Goal: Task Accomplishment & Management: Use online tool/utility

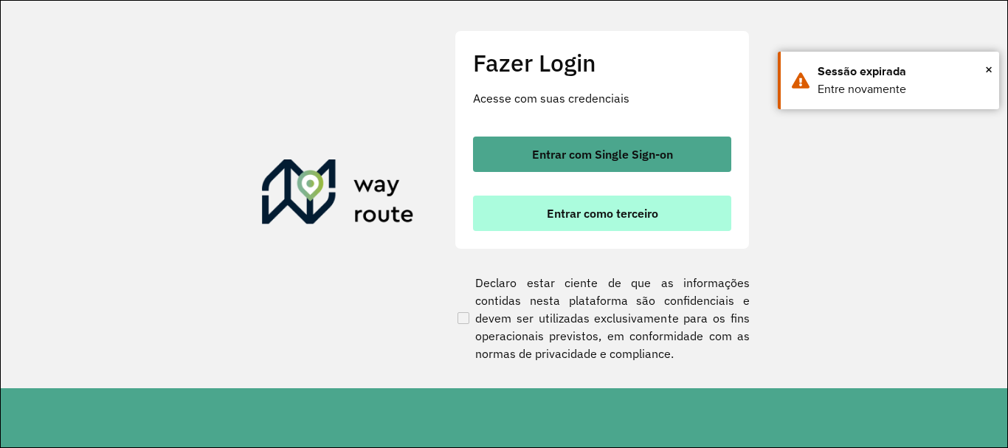
click at [580, 205] on button "Entrar como terceiro" at bounding box center [602, 213] width 258 height 35
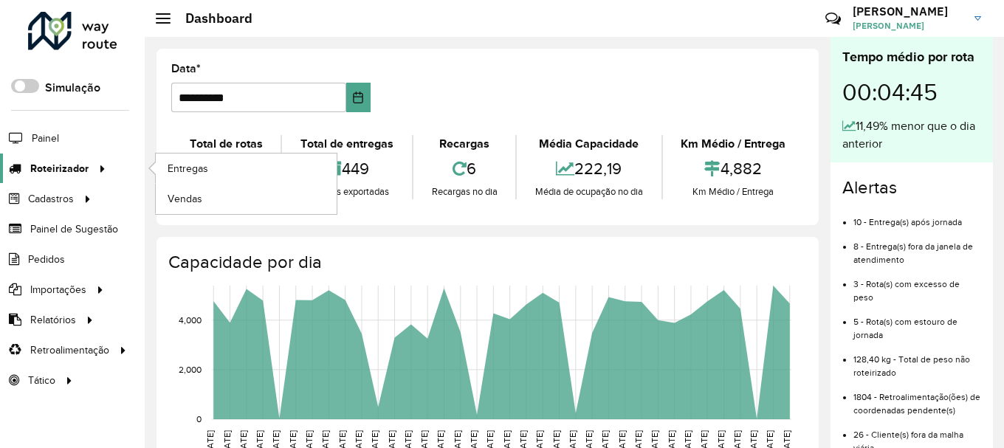
click at [89, 172] on div at bounding box center [100, 168] width 22 height 15
click at [179, 157] on link "Entregas" at bounding box center [246, 168] width 181 height 30
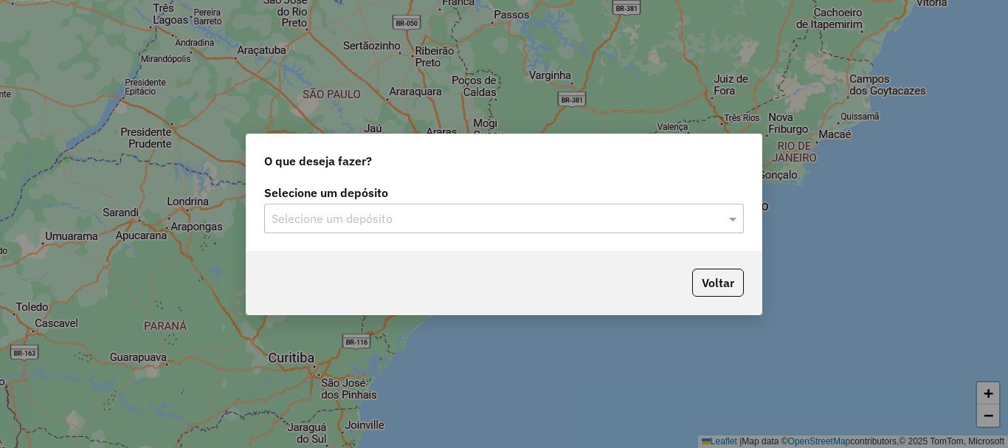
click at [381, 218] on input "text" at bounding box center [489, 219] width 435 height 18
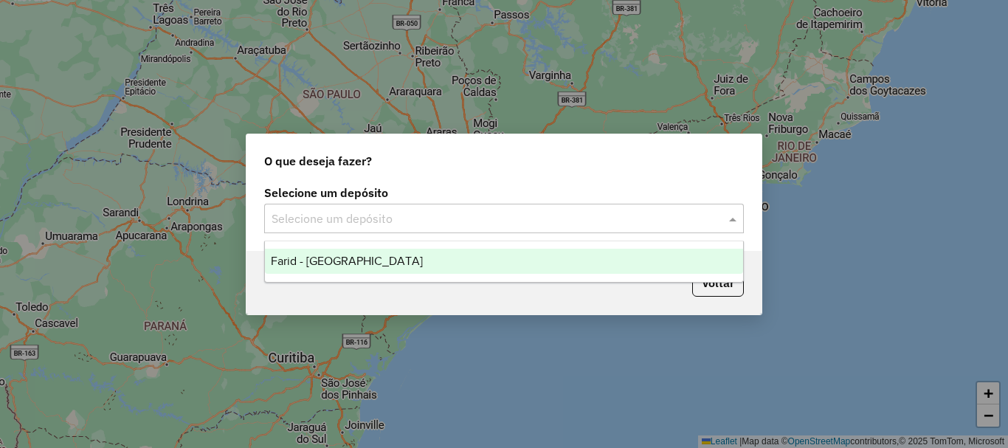
click at [387, 253] on div "Farid - [GEOGRAPHIC_DATA]" at bounding box center [504, 261] width 478 height 25
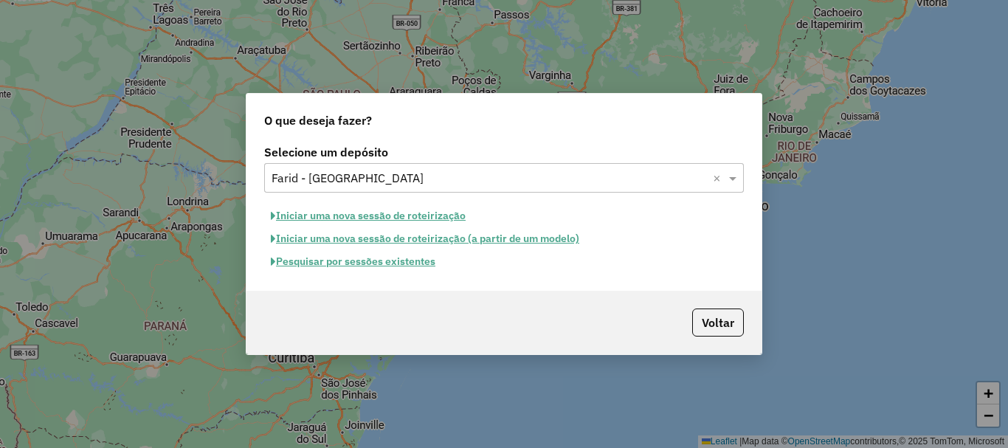
click at [368, 265] on button "Pesquisar por sessões existentes" at bounding box center [353, 261] width 178 height 23
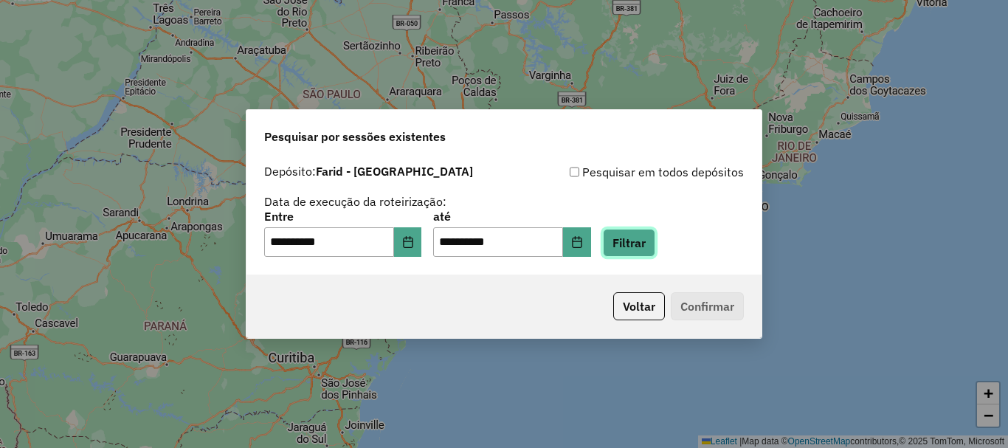
click at [654, 244] on button "Filtrar" at bounding box center [629, 243] width 52 height 28
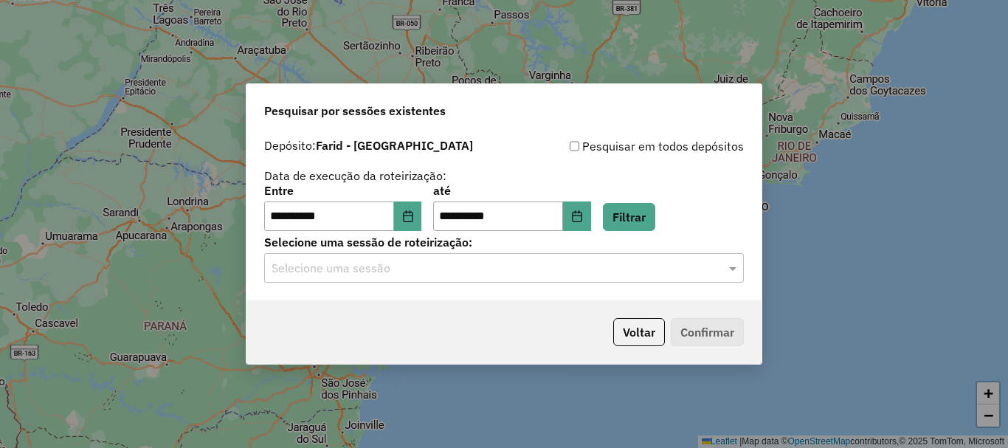
click at [649, 271] on input "text" at bounding box center [489, 269] width 435 height 18
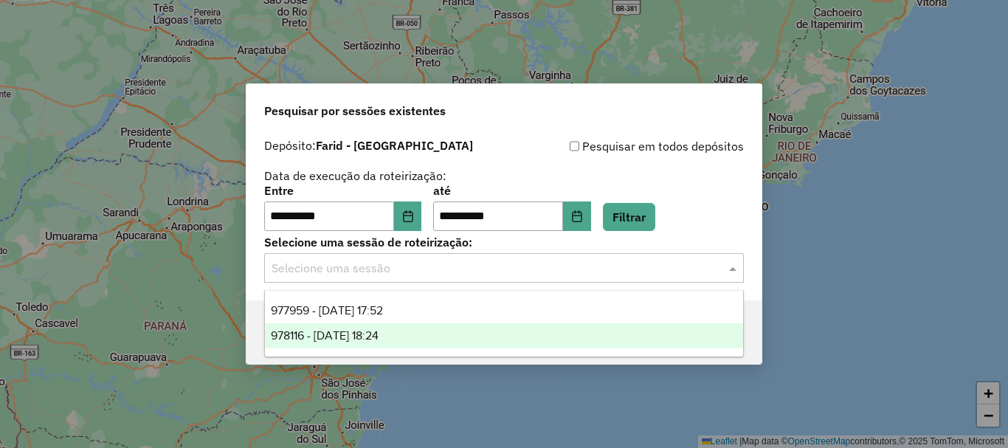
click at [441, 339] on div "978116 - 12/08/2025 18:24" at bounding box center [504, 335] width 478 height 25
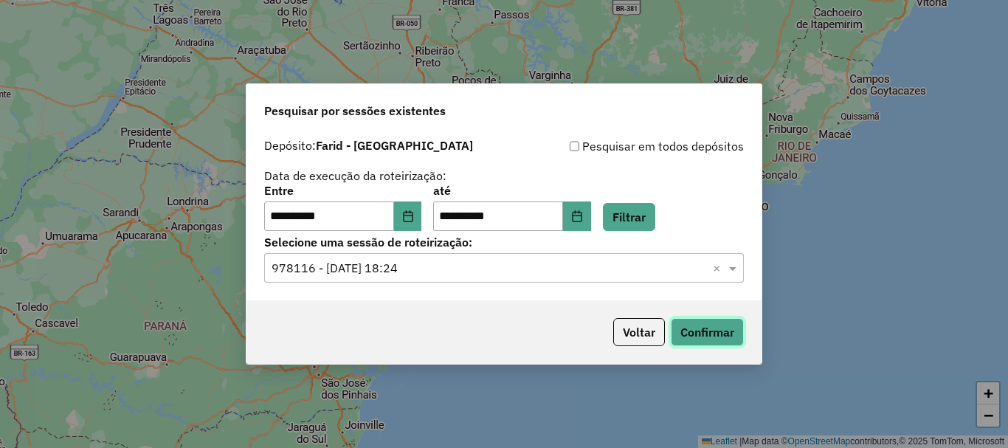
click at [728, 331] on button "Confirmar" at bounding box center [707, 332] width 73 height 28
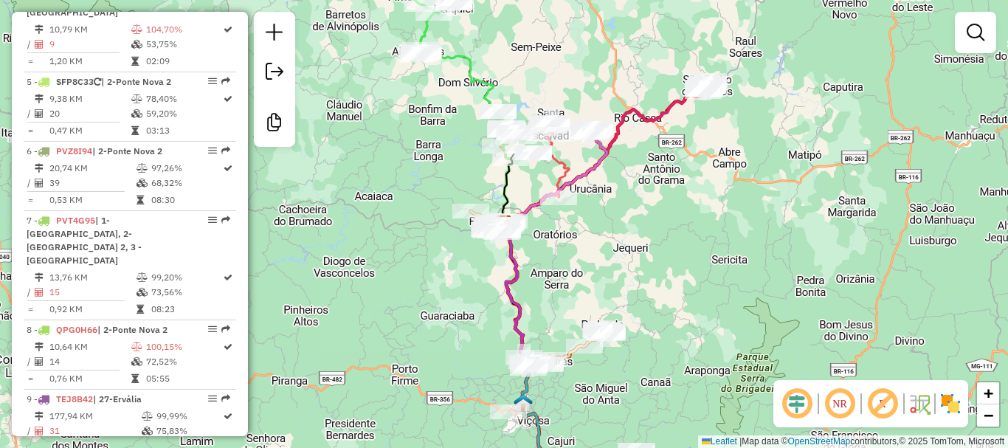
scroll to position [886, 0]
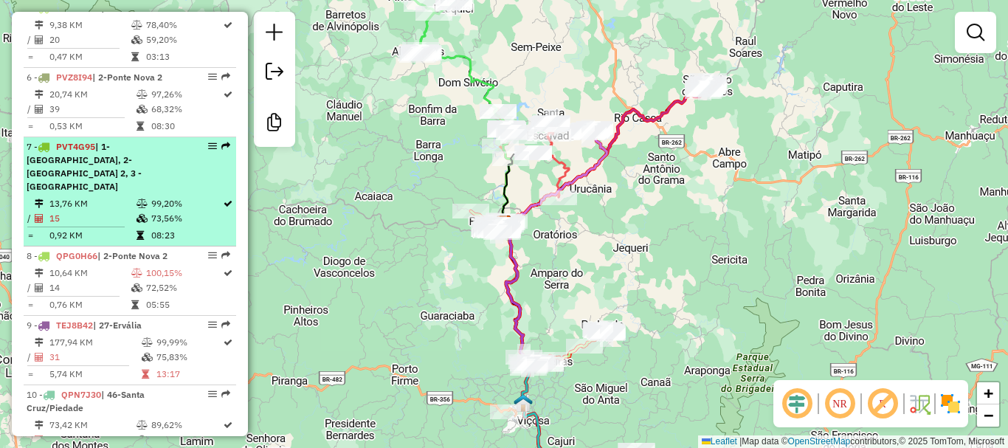
click at [82, 170] on span "| 1-[GEOGRAPHIC_DATA], 2-[GEOGRAPHIC_DATA] 2, 3 - [GEOGRAPHIC_DATA]" at bounding box center [84, 166] width 115 height 51
select select "**********"
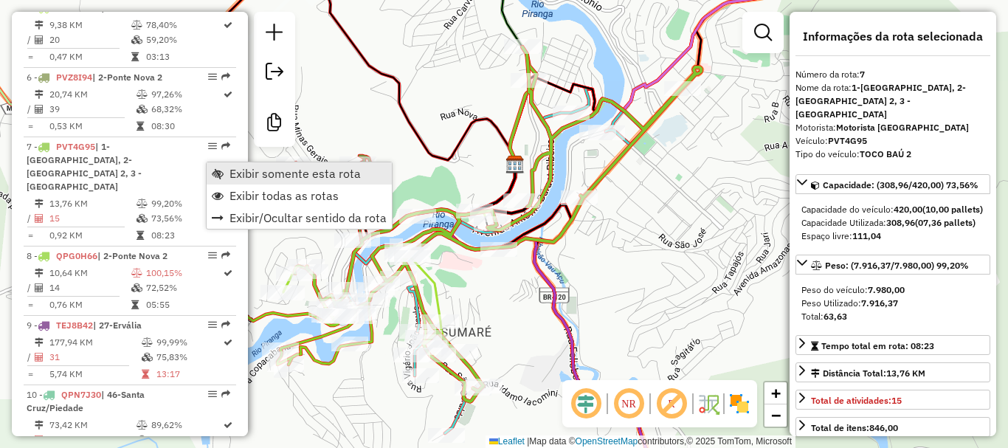
click at [244, 173] on span "Exibir somente esta rota" at bounding box center [295, 174] width 131 height 12
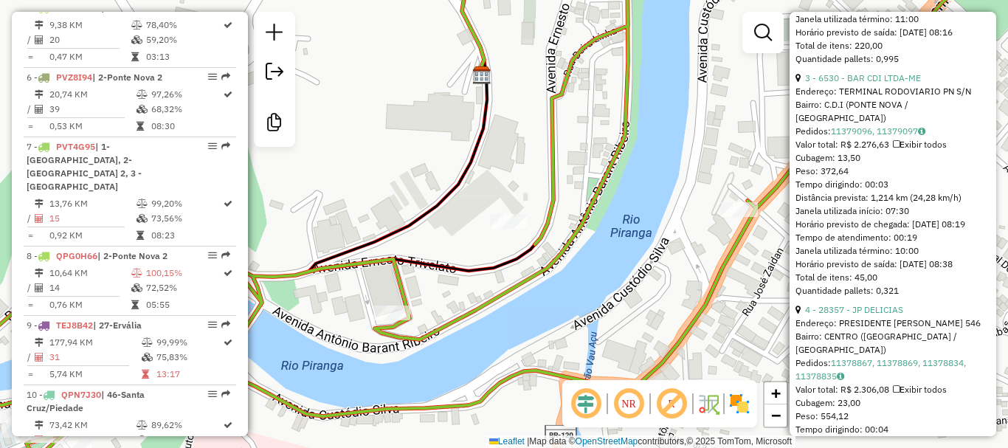
scroll to position [960, 0]
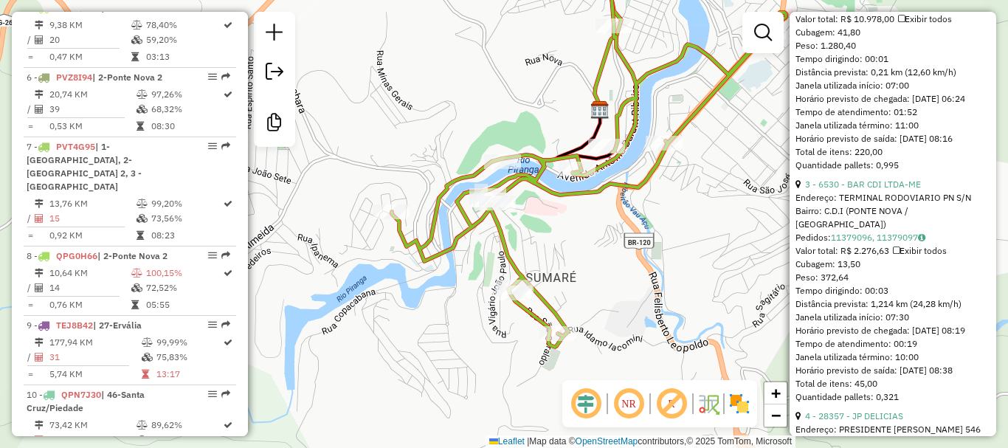
drag, startPoint x: 366, startPoint y: 254, endPoint x: 417, endPoint y: 138, distance: 126.6
click at [417, 138] on div "Janela de atendimento Grade de atendimento Capacidade Transportadoras Veículos …" at bounding box center [504, 224] width 1008 height 448
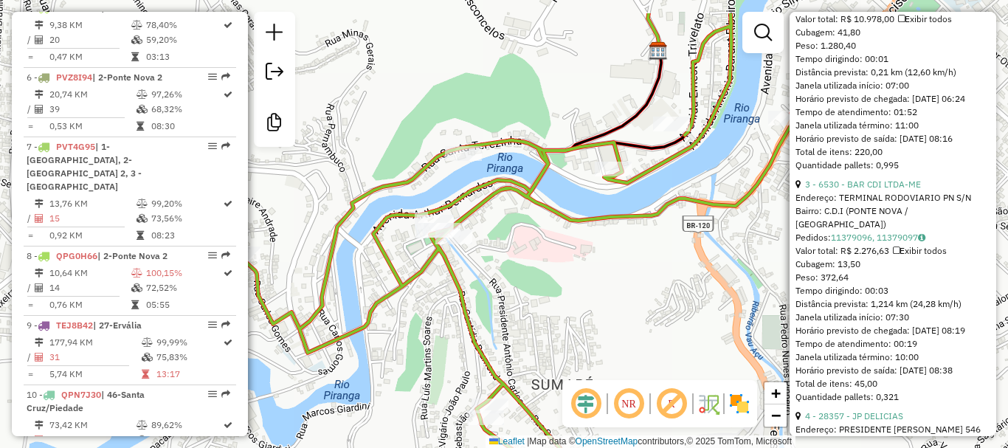
drag, startPoint x: 721, startPoint y: 210, endPoint x: 567, endPoint y: 268, distance: 164.9
click at [567, 268] on div "Janela de atendimento Grade de atendimento Capacidade Transportadoras Veículos …" at bounding box center [504, 224] width 1008 height 448
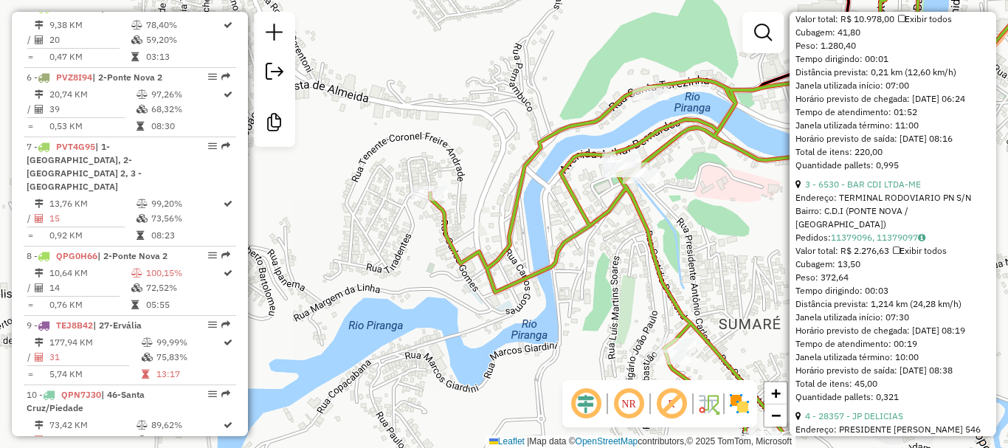
drag, startPoint x: 567, startPoint y: 268, endPoint x: 765, endPoint y: 210, distance: 206.7
click at [765, 210] on div "Janela de atendimento Grade de atendimento Capacidade Transportadoras Veículos …" at bounding box center [504, 224] width 1008 height 448
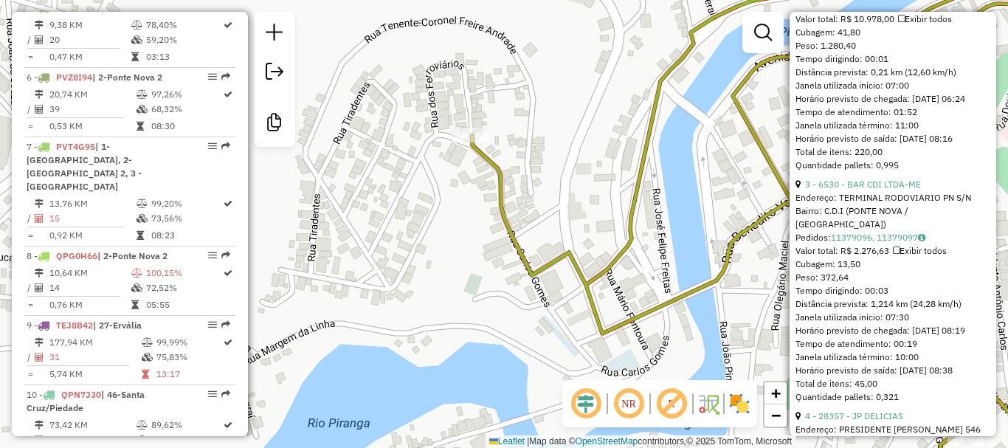
drag, startPoint x: 534, startPoint y: 156, endPoint x: 568, endPoint y: 145, distance: 36.6
click at [568, 145] on div "Janela de atendimento Grade de atendimento Capacidade Transportadoras Veículos …" at bounding box center [504, 224] width 1008 height 448
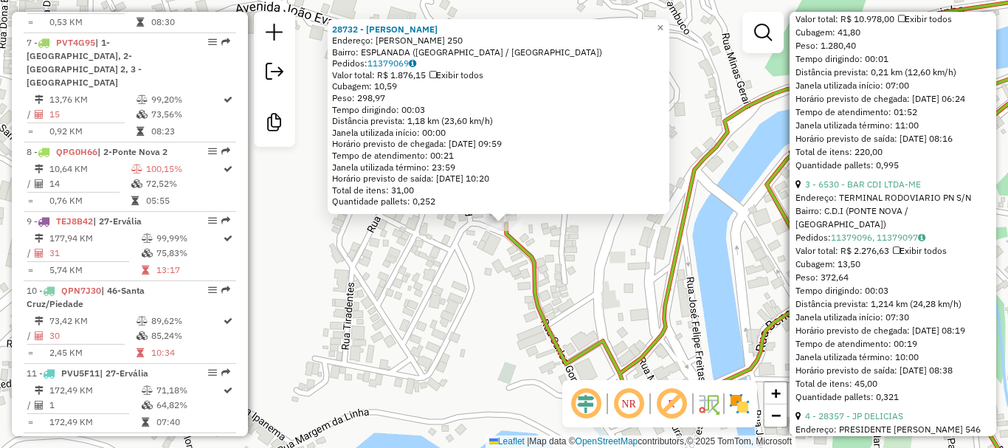
scroll to position [1024, 0]
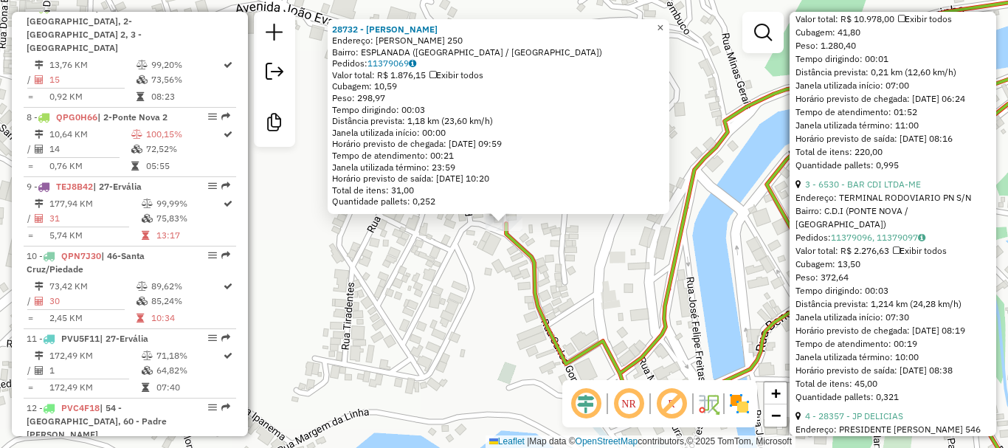
click at [665, 28] on link "×" at bounding box center [661, 28] width 18 height 18
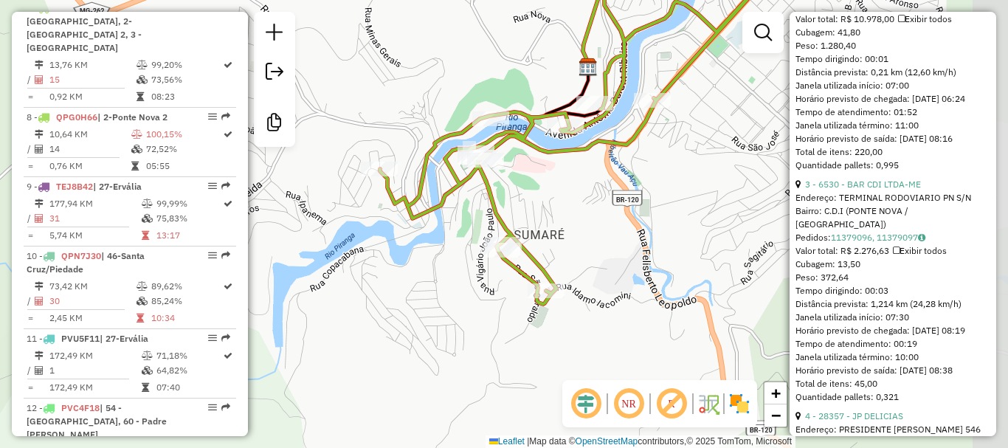
drag, startPoint x: 676, startPoint y: 342, endPoint x: 413, endPoint y: 267, distance: 273.1
click at [413, 267] on div "Janela de atendimento Grade de atendimento Capacidade Transportadoras Veículos …" at bounding box center [504, 224] width 1008 height 448
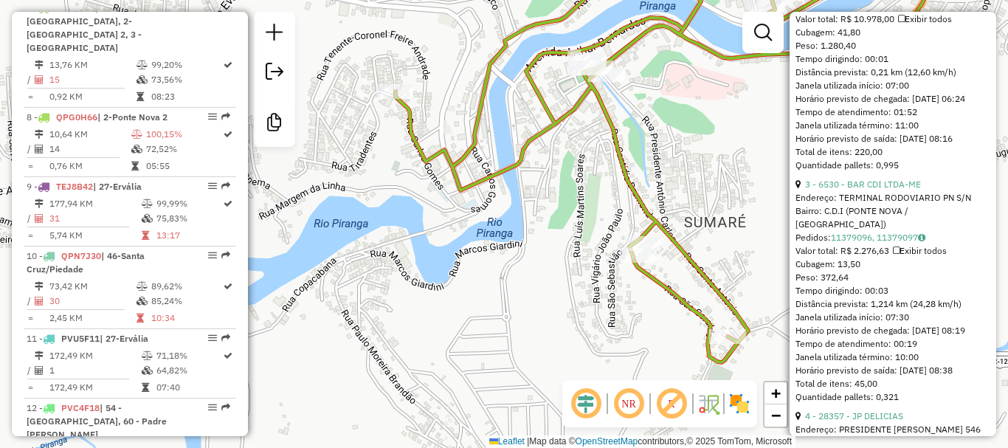
drag, startPoint x: 419, startPoint y: 265, endPoint x: 486, endPoint y: 299, distance: 74.6
click at [486, 299] on div "Janela de atendimento Grade de atendimento Capacidade Transportadoras Veículos …" at bounding box center [504, 224] width 1008 height 448
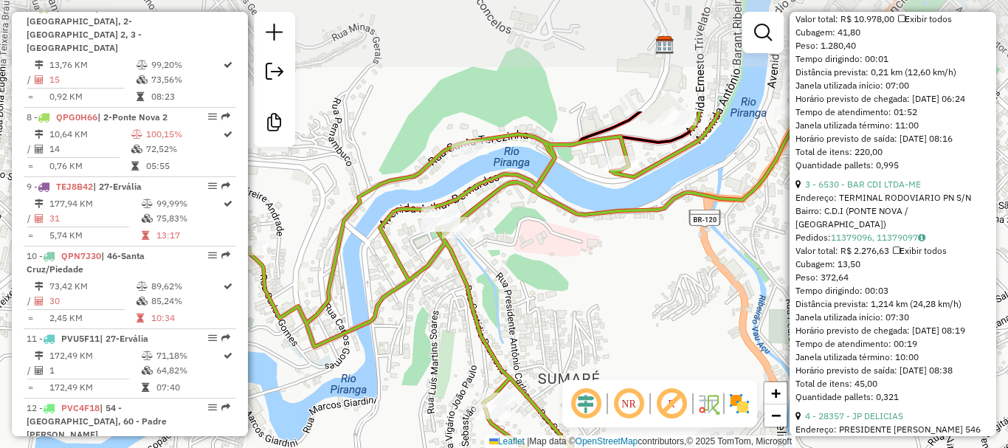
drag, startPoint x: 545, startPoint y: 184, endPoint x: 399, endPoint y: 340, distance: 214.1
click at [399, 340] on div "Janela de atendimento Grade de atendimento Capacidade Transportadoras Veículos …" at bounding box center [504, 224] width 1008 height 448
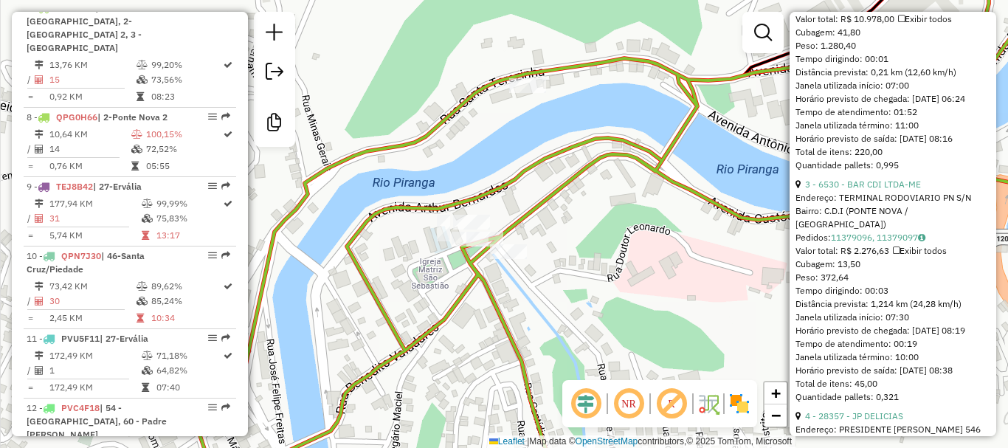
drag, startPoint x: 601, startPoint y: 252, endPoint x: 607, endPoint y: 284, distance: 33.1
click at [607, 284] on div "Janela de atendimento Grade de atendimento Capacidade Transportadoras Veículos …" at bounding box center [504, 224] width 1008 height 448
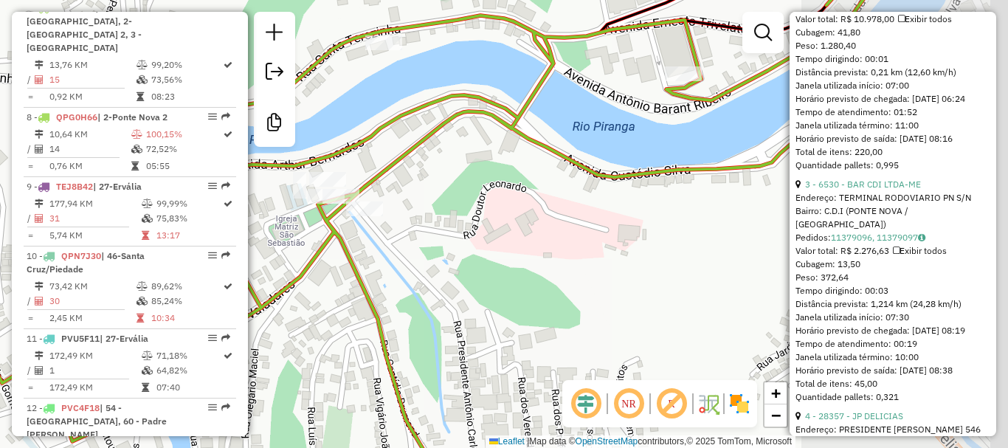
drag, startPoint x: 677, startPoint y: 332, endPoint x: 436, endPoint y: 291, distance: 244.8
click at [436, 291] on div "Janela de atendimento Grade de atendimento Capacidade Transportadoras Veículos …" at bounding box center [504, 224] width 1008 height 448
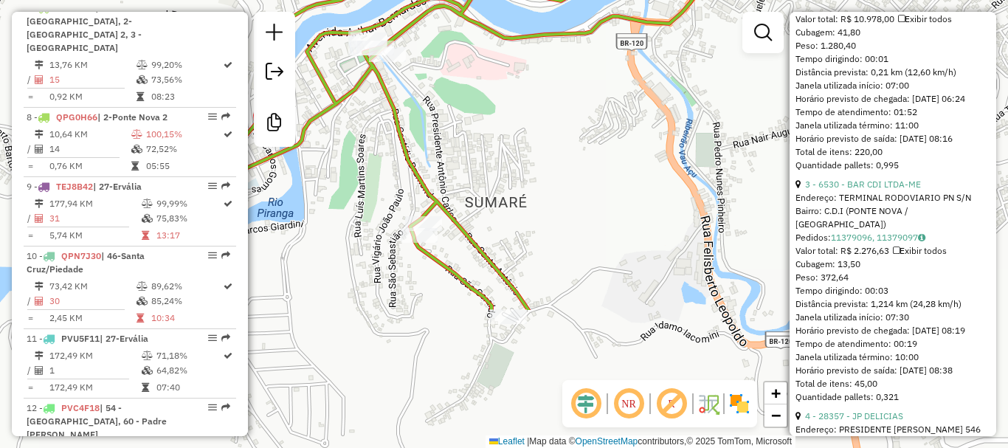
drag, startPoint x: 673, startPoint y: 321, endPoint x: 661, endPoint y: 139, distance: 182.7
click at [661, 139] on div "Janela de atendimento Grade de atendimento Capacidade Transportadoras Veículos …" at bounding box center [504, 224] width 1008 height 448
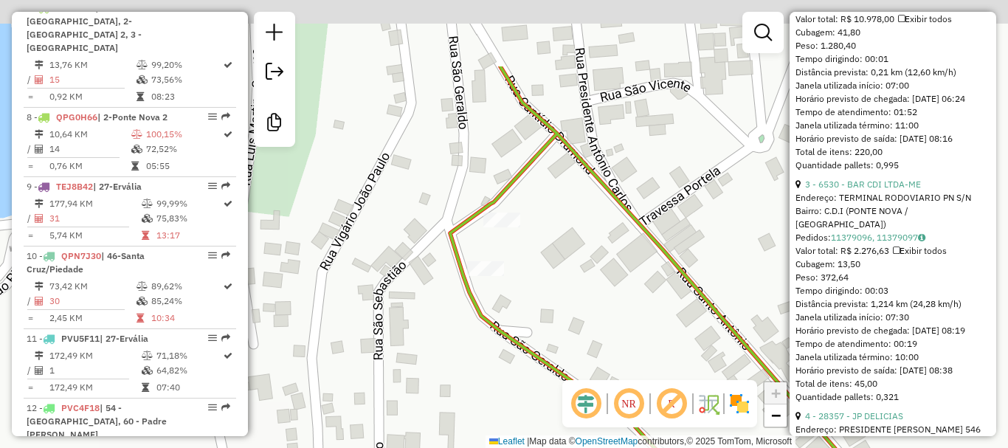
drag, startPoint x: 442, startPoint y: 260, endPoint x: 418, endPoint y: 371, distance: 114.1
click at [418, 371] on div "Janela de atendimento Grade de atendimento Capacidade Transportadoras Veículos …" at bounding box center [504, 224] width 1008 height 448
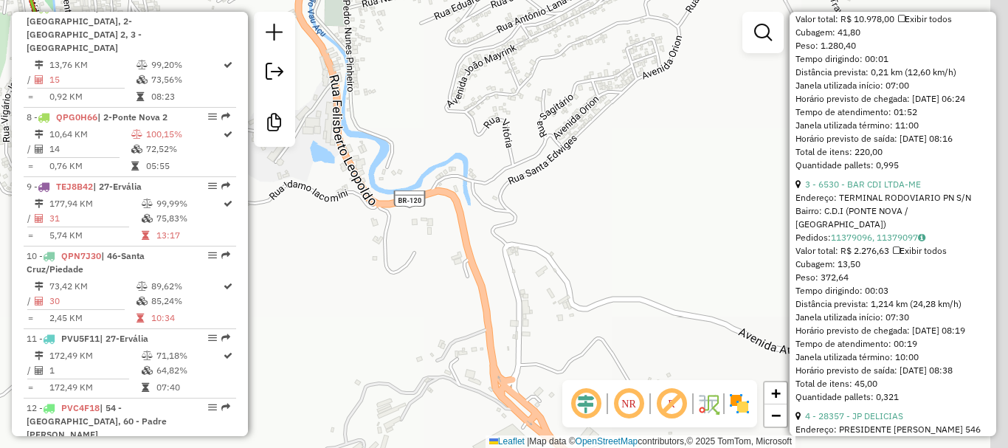
drag, startPoint x: 686, startPoint y: 318, endPoint x: 249, endPoint y: 151, distance: 467.6
click at [249, 151] on div "Janela de atendimento Grade de atendimento Capacidade Transportadoras Veículos …" at bounding box center [504, 224] width 1008 height 448
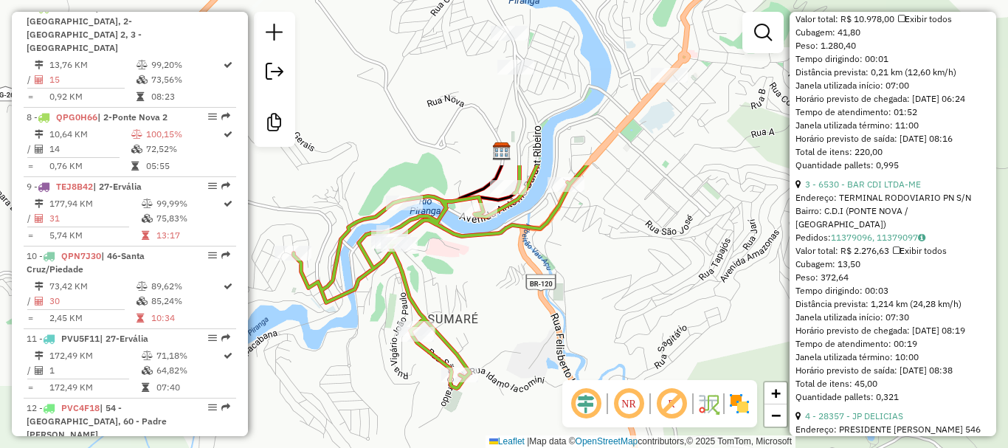
drag, startPoint x: 414, startPoint y: 210, endPoint x: 660, endPoint y: 407, distance: 315.0
click at [660, 407] on hb-router-mapa "Informações da Sessão 978116 - [DATE] Criação: [DATE] 18:24 Desbloquear Sessão …" at bounding box center [504, 224] width 1008 height 448
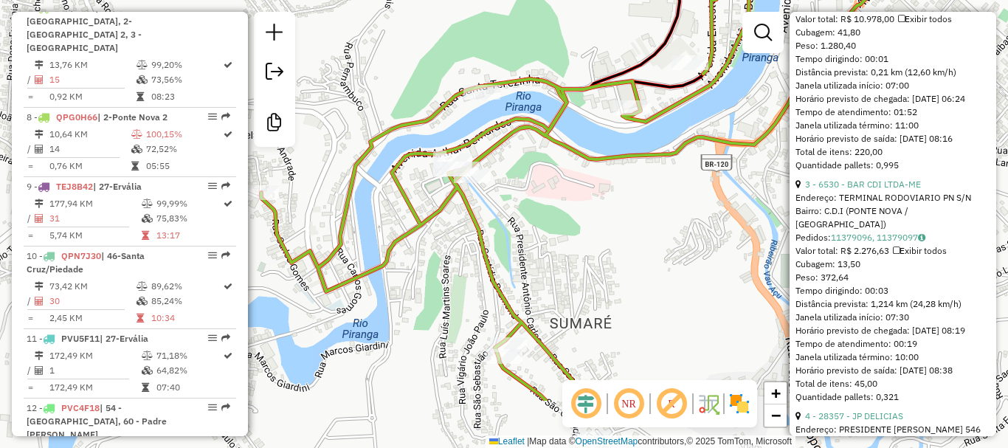
drag, startPoint x: 455, startPoint y: 186, endPoint x: 413, endPoint y: 94, distance: 100.7
click at [413, 94] on div "Janela de atendimento Grade de atendimento Capacidade Transportadoras Veículos …" at bounding box center [504, 224] width 1008 height 448
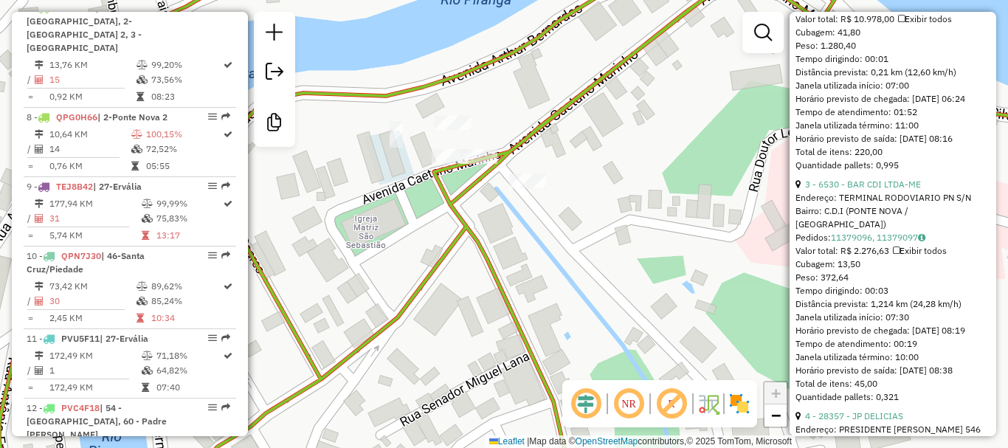
drag, startPoint x: 492, startPoint y: 190, endPoint x: 487, endPoint y: 218, distance: 28.5
click at [487, 218] on div "Janela de atendimento Grade de atendimento Capacidade Transportadoras Veículos …" at bounding box center [504, 224] width 1008 height 448
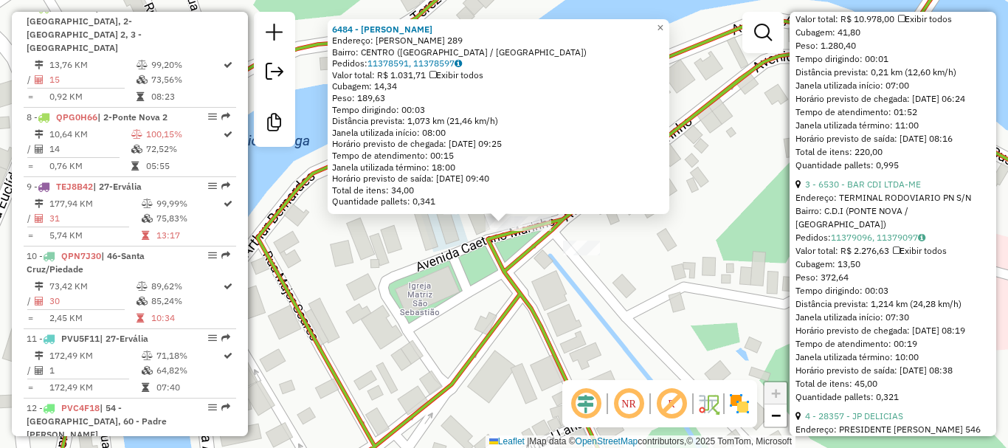
click at [329, 288] on div "6484 - [PERSON_NAME] Endereço: [PERSON_NAME] 289 Bairro: [GEOGRAPHIC_DATA] ([GE…" at bounding box center [504, 224] width 1008 height 448
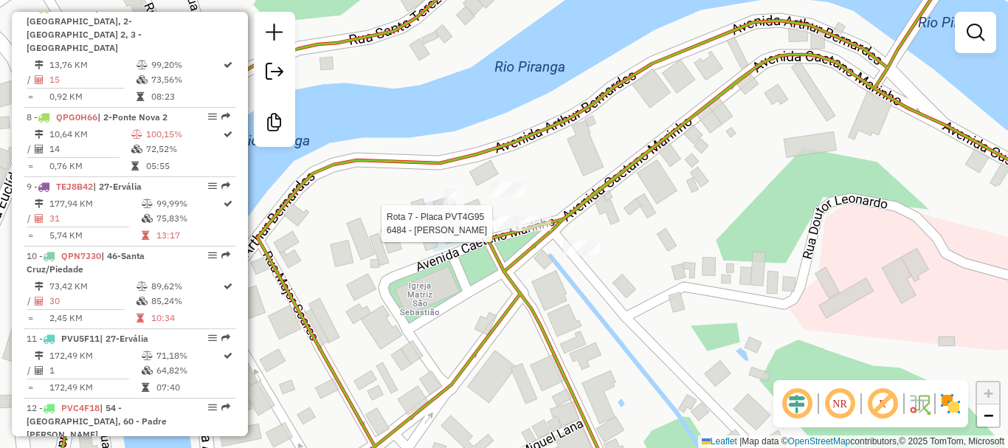
select select "**********"
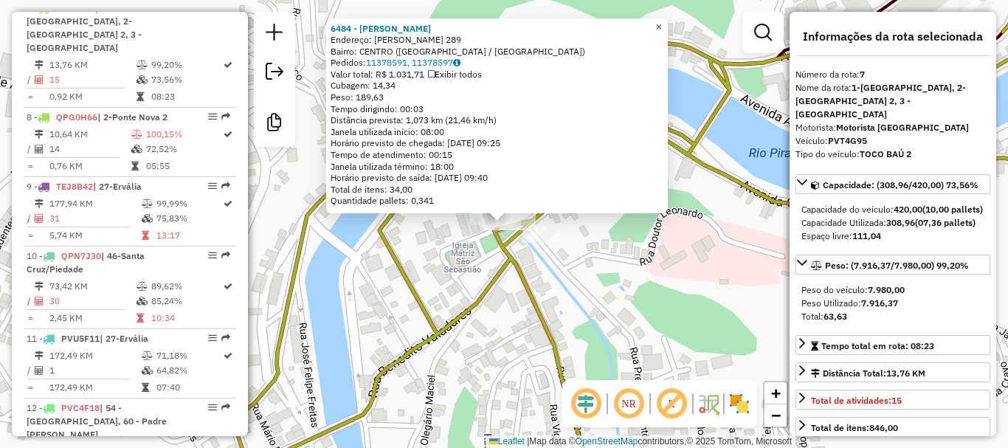
click at [662, 24] on span "×" at bounding box center [658, 27] width 7 height 13
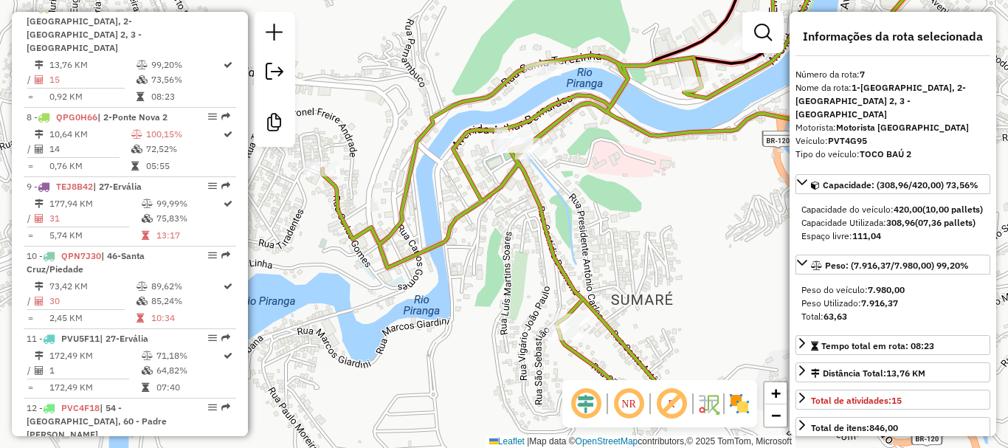
drag, startPoint x: 694, startPoint y: 267, endPoint x: 612, endPoint y: 185, distance: 116.4
click at [612, 185] on div "Janela de atendimento Grade de atendimento Capacidade Transportadoras Veículos …" at bounding box center [504, 224] width 1008 height 448
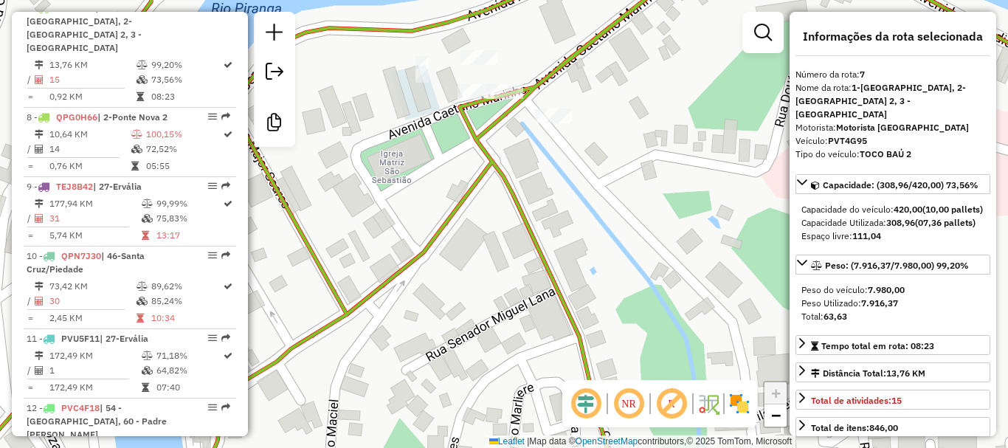
drag, startPoint x: 538, startPoint y: 168, endPoint x: 564, endPoint y: 182, distance: 29.0
click at [564, 182] on div "Janela de atendimento Grade de atendimento Capacidade Transportadoras Veículos …" at bounding box center [504, 224] width 1008 height 448
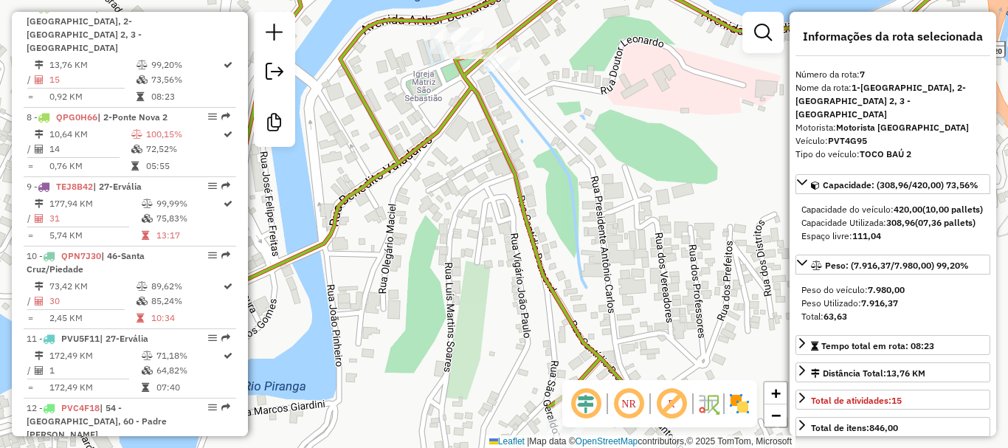
drag, startPoint x: 627, startPoint y: 269, endPoint x: 570, endPoint y: 184, distance: 101.7
click at [570, 184] on div "Janela de atendimento Grade de atendimento Capacidade Transportadoras Veículos …" at bounding box center [504, 224] width 1008 height 448
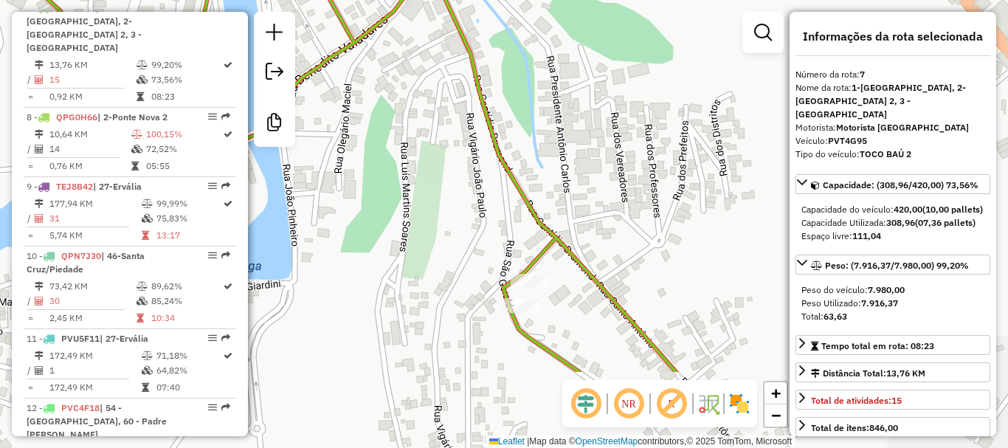
drag, startPoint x: 603, startPoint y: 248, endPoint x: 558, endPoint y: 128, distance: 128.4
click at [558, 128] on div "Janela de atendimento Grade de atendimento Capacidade Transportadoras Veículos …" at bounding box center [504, 224] width 1008 height 448
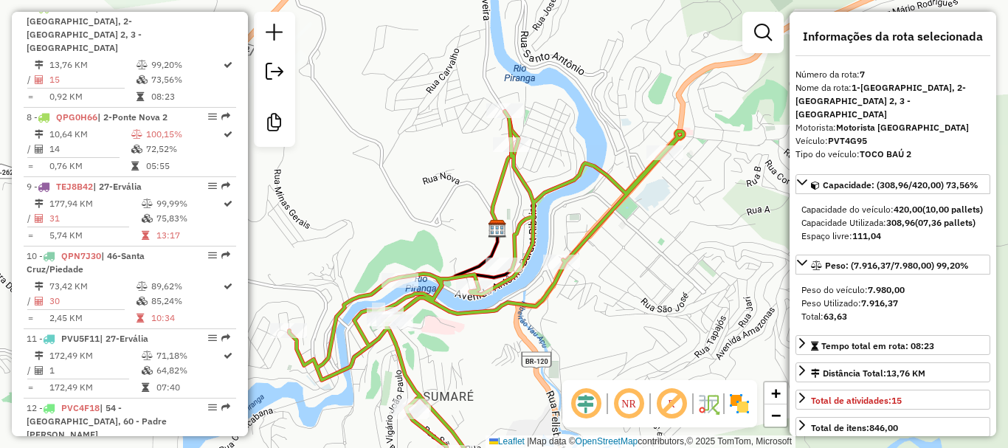
drag, startPoint x: 698, startPoint y: 241, endPoint x: 589, endPoint y: 366, distance: 166.3
click at [589, 366] on div "Janela de atendimento Grade de atendimento Capacidade Transportadoras Veículos …" at bounding box center [504, 224] width 1008 height 448
